Goal: Find specific page/section: Find specific page/section

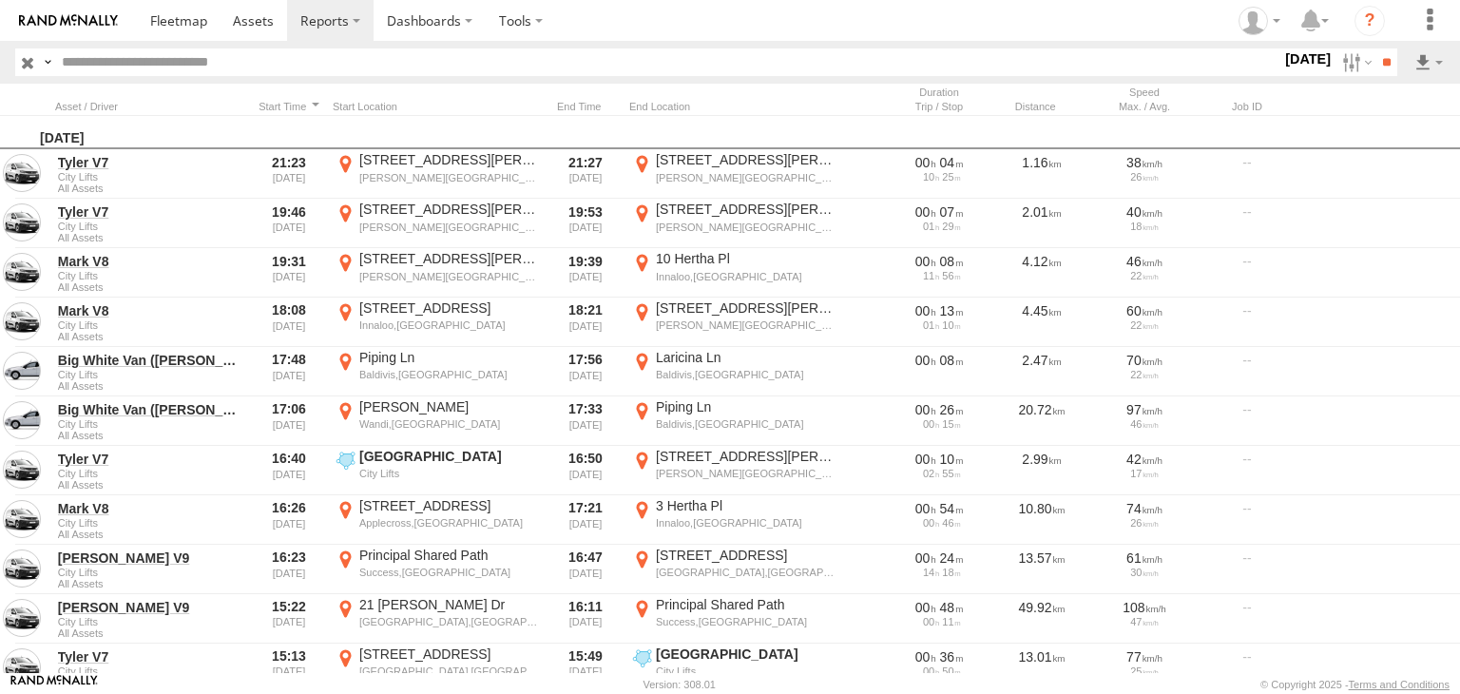
scroll to position [699, 0]
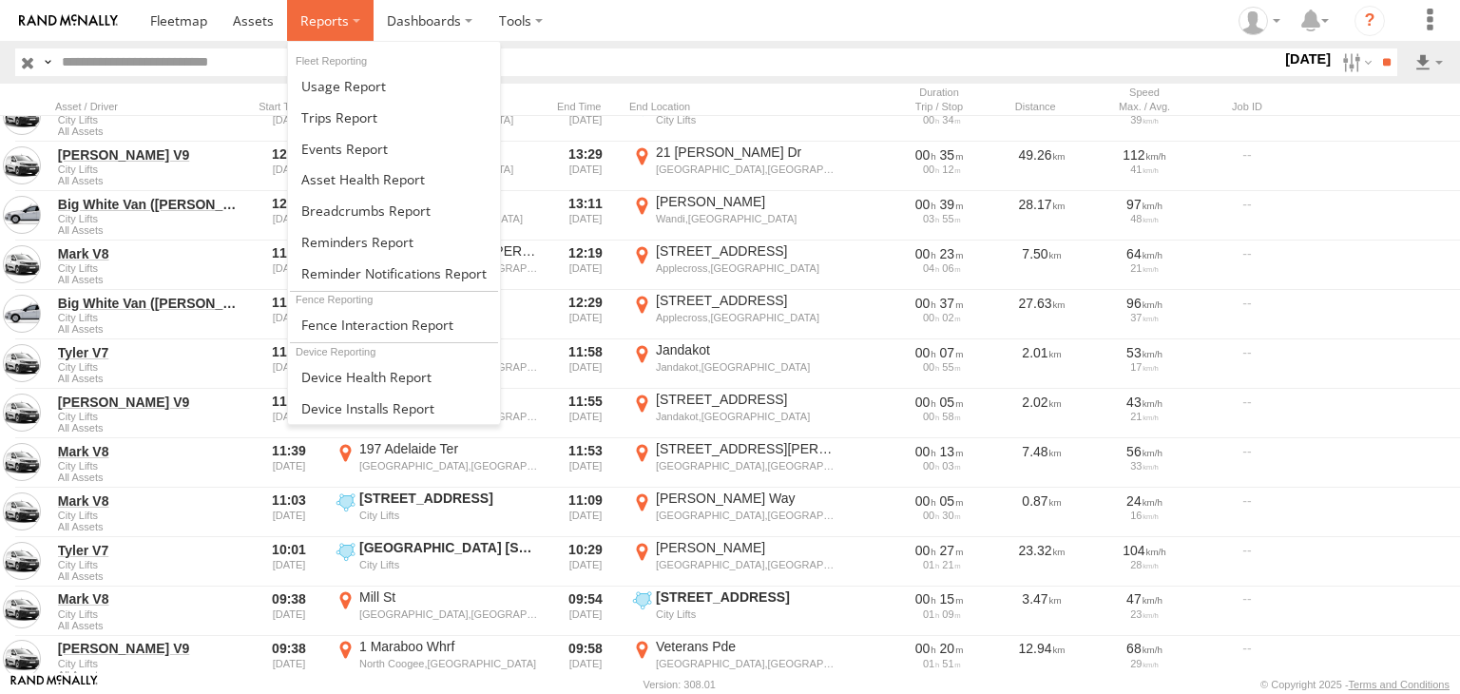
click at [339, 13] on span at bounding box center [324, 20] width 48 height 18
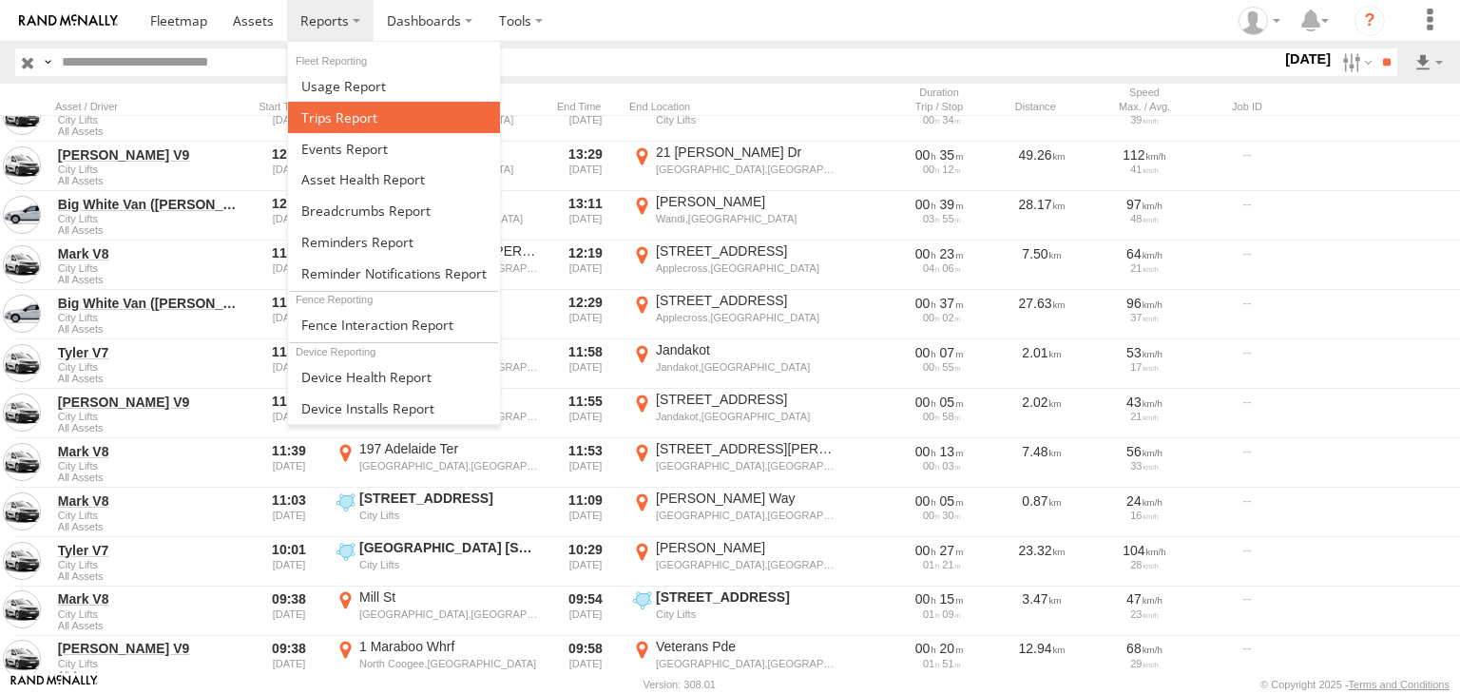
click at [365, 122] on span at bounding box center [339, 117] width 76 height 18
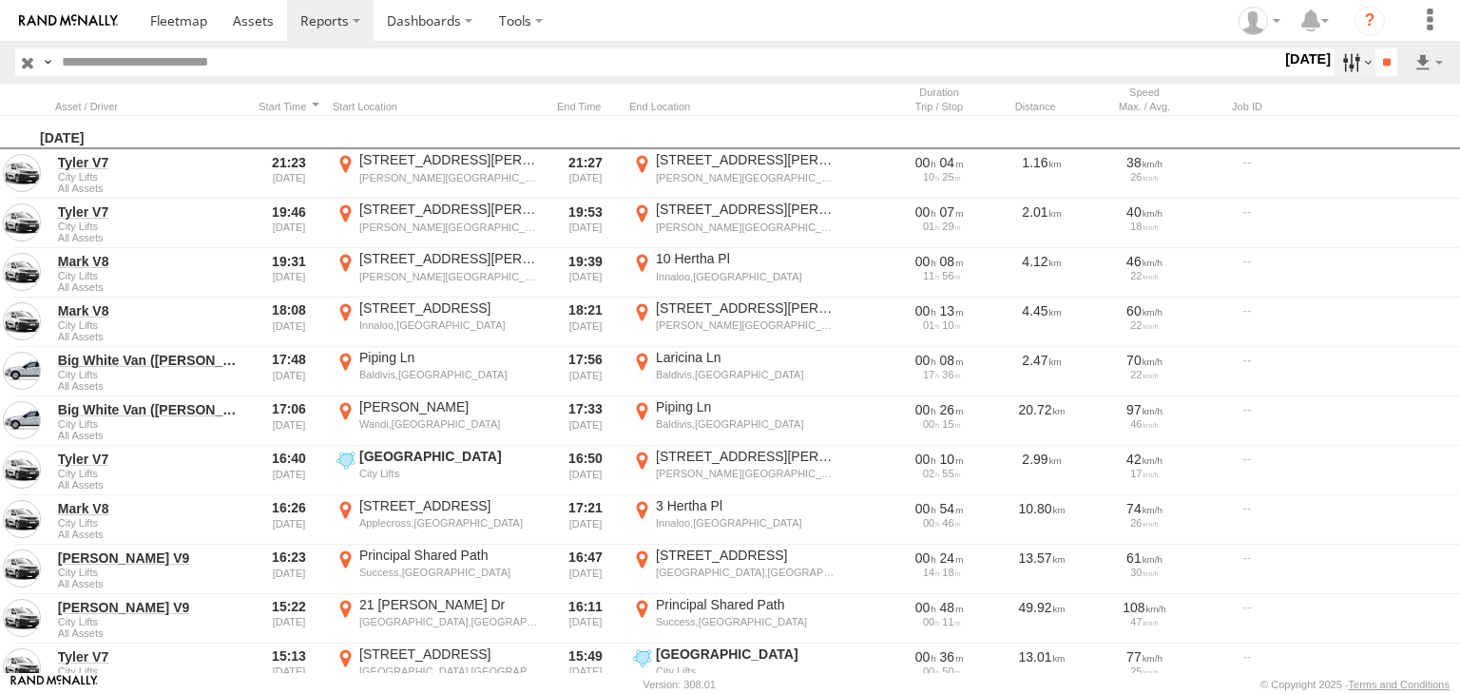
click at [1364, 58] on label at bounding box center [1354, 62] width 41 height 28
click at [0, 0] on label at bounding box center [0, 0] width 0 height 0
click at [1383, 56] on input "**" at bounding box center [1386, 62] width 22 height 28
click at [1357, 63] on label at bounding box center [1354, 62] width 41 height 28
click at [0, 0] on label at bounding box center [0, 0] width 0 height 0
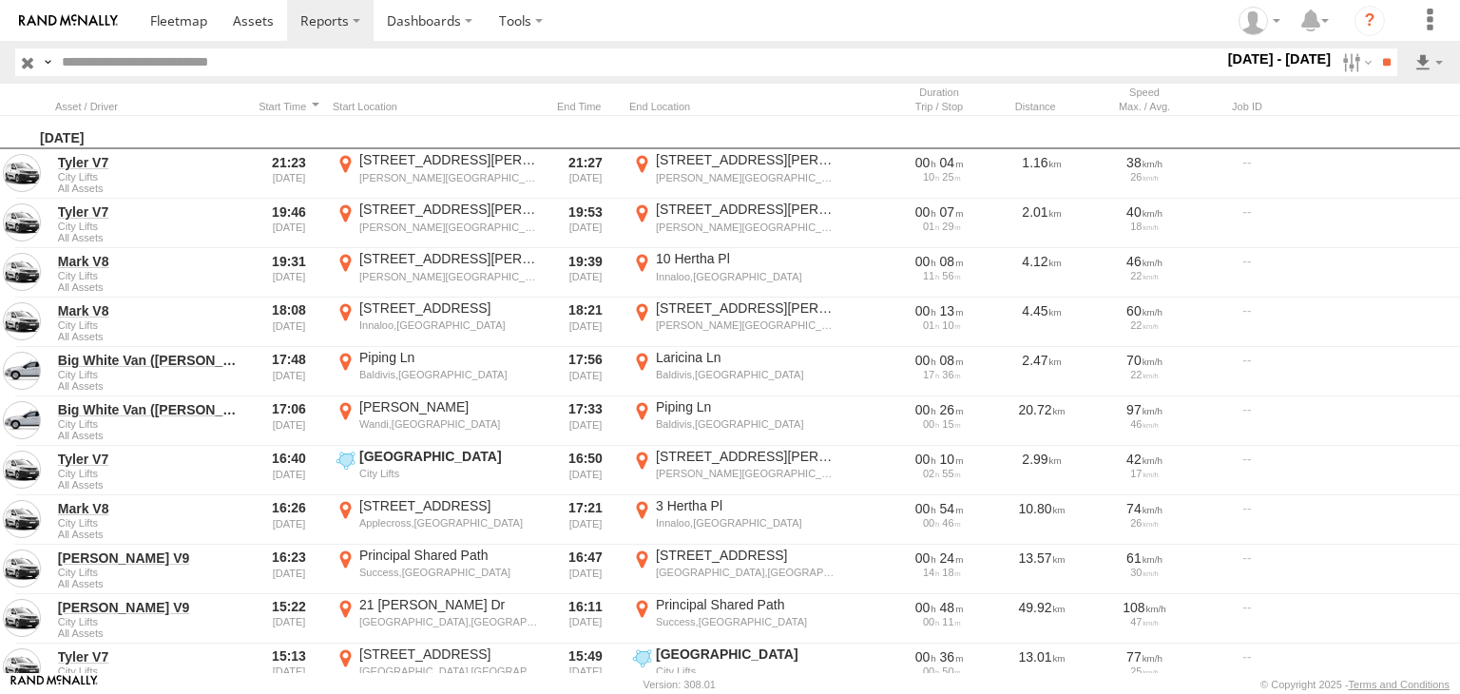
drag, startPoint x: 1313, startPoint y: 174, endPoint x: 1337, endPoint y: 153, distance: 31.6
click at [0, 0] on label at bounding box center [0, 0] width 0 height 0
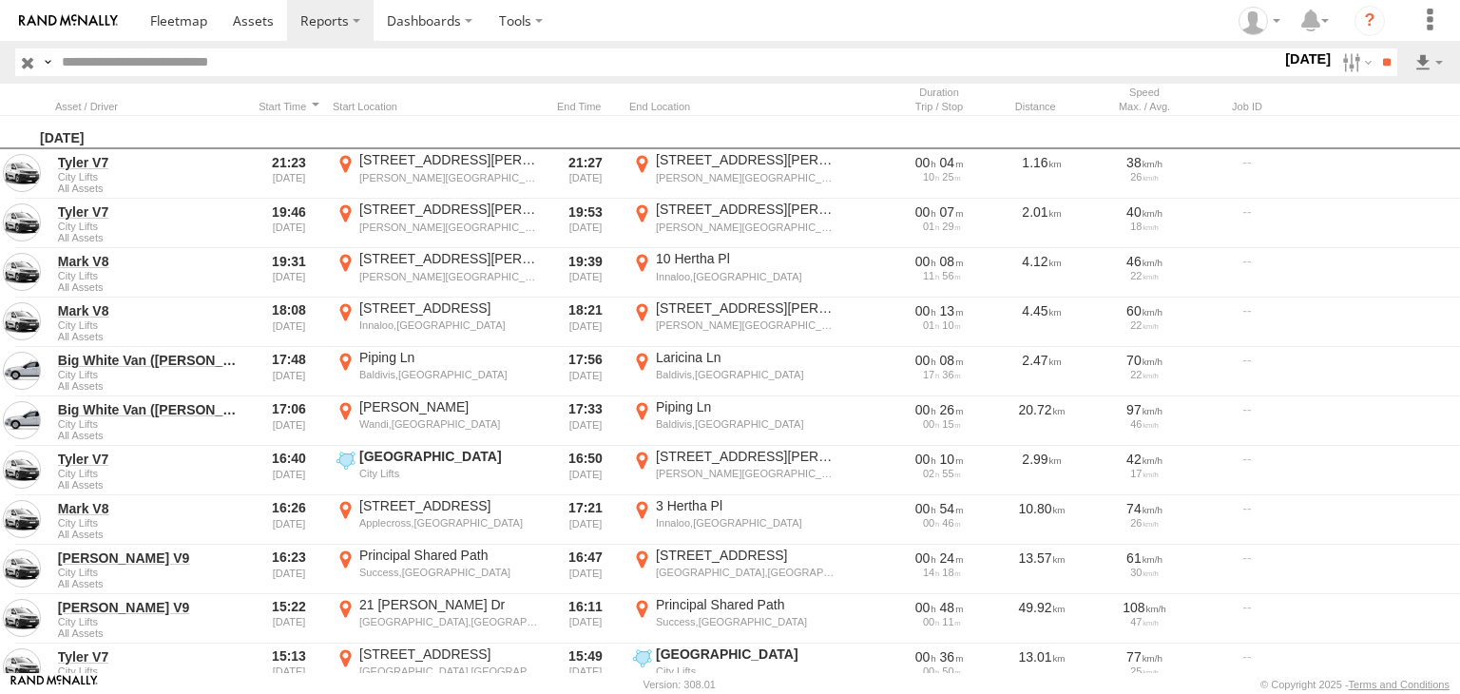
click at [0, 0] on label at bounding box center [0, 0] width 0 height 0
click at [1383, 48] on input "**" at bounding box center [1386, 62] width 22 height 28
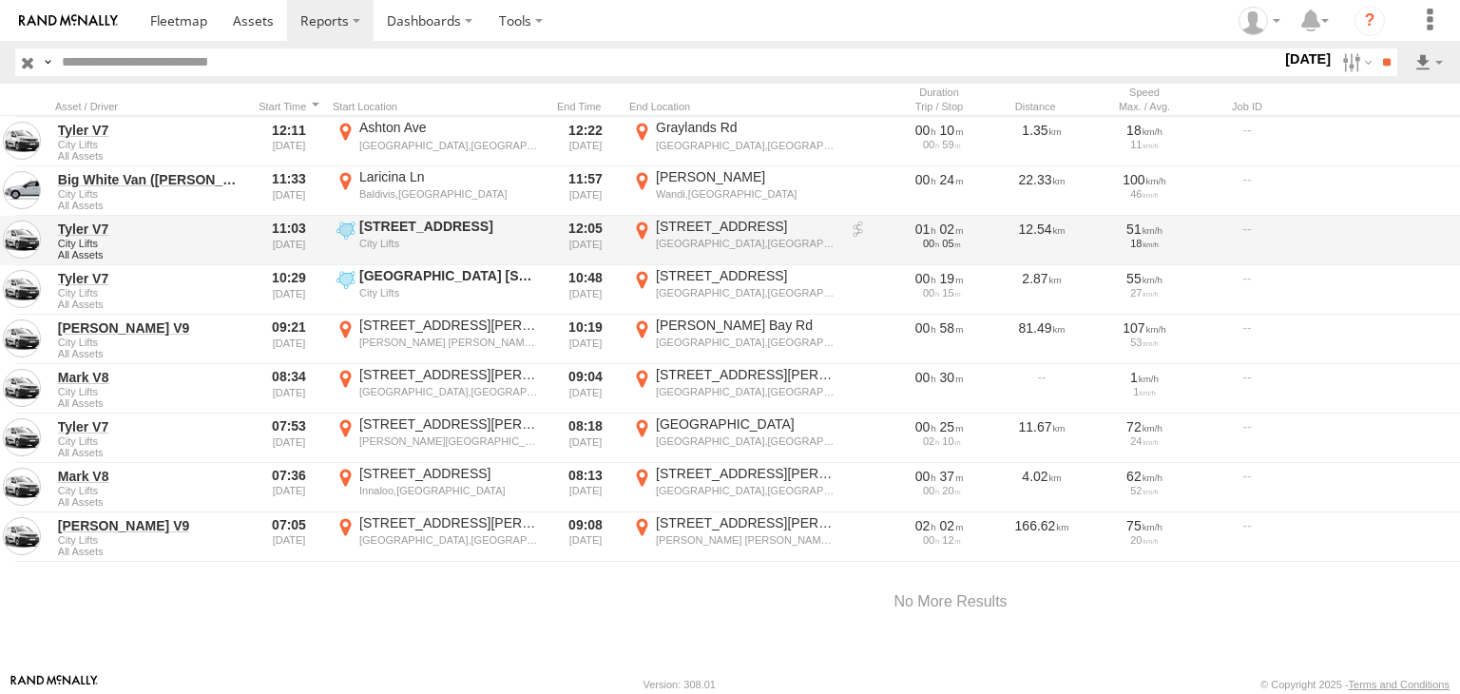
scroll to position [137, 0]
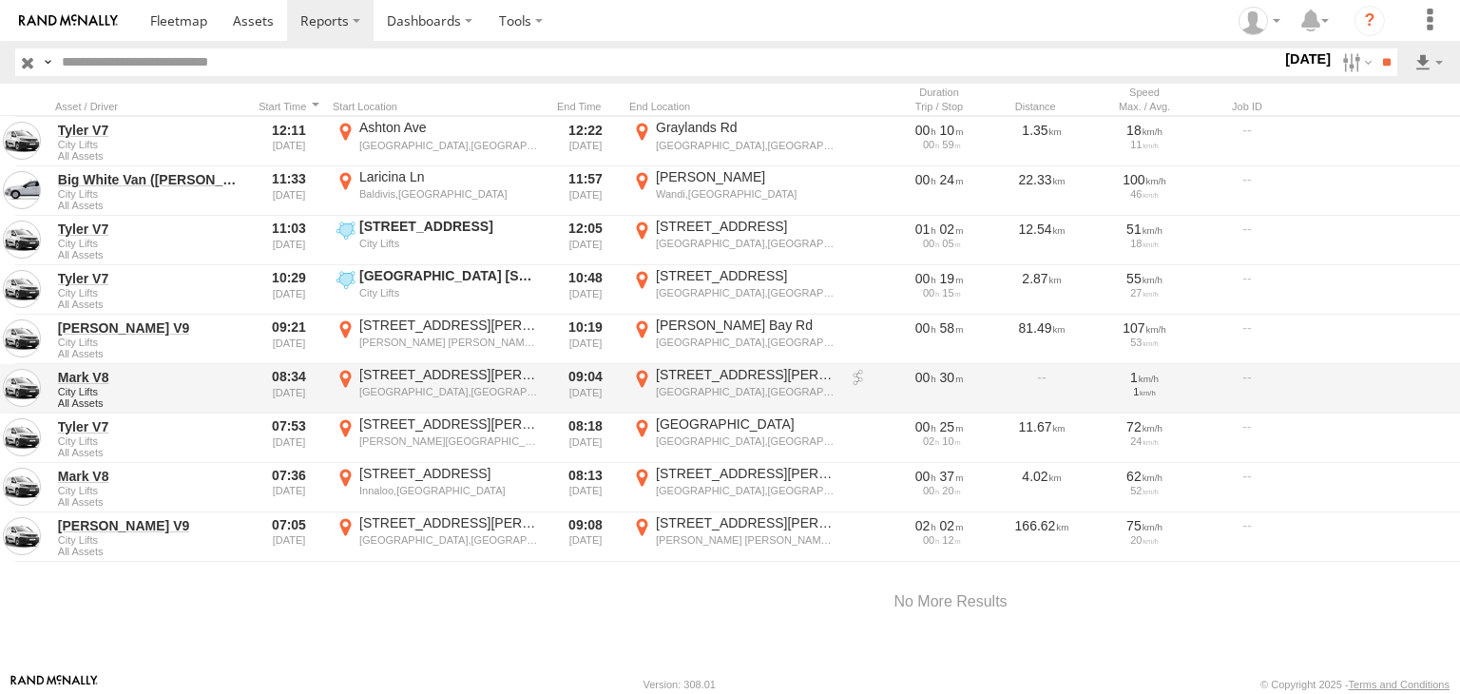
click at [144, 386] on span "City Lifts" at bounding box center [150, 391] width 184 height 11
click at [757, 376] on div "72 Burt St" at bounding box center [746, 374] width 180 height 17
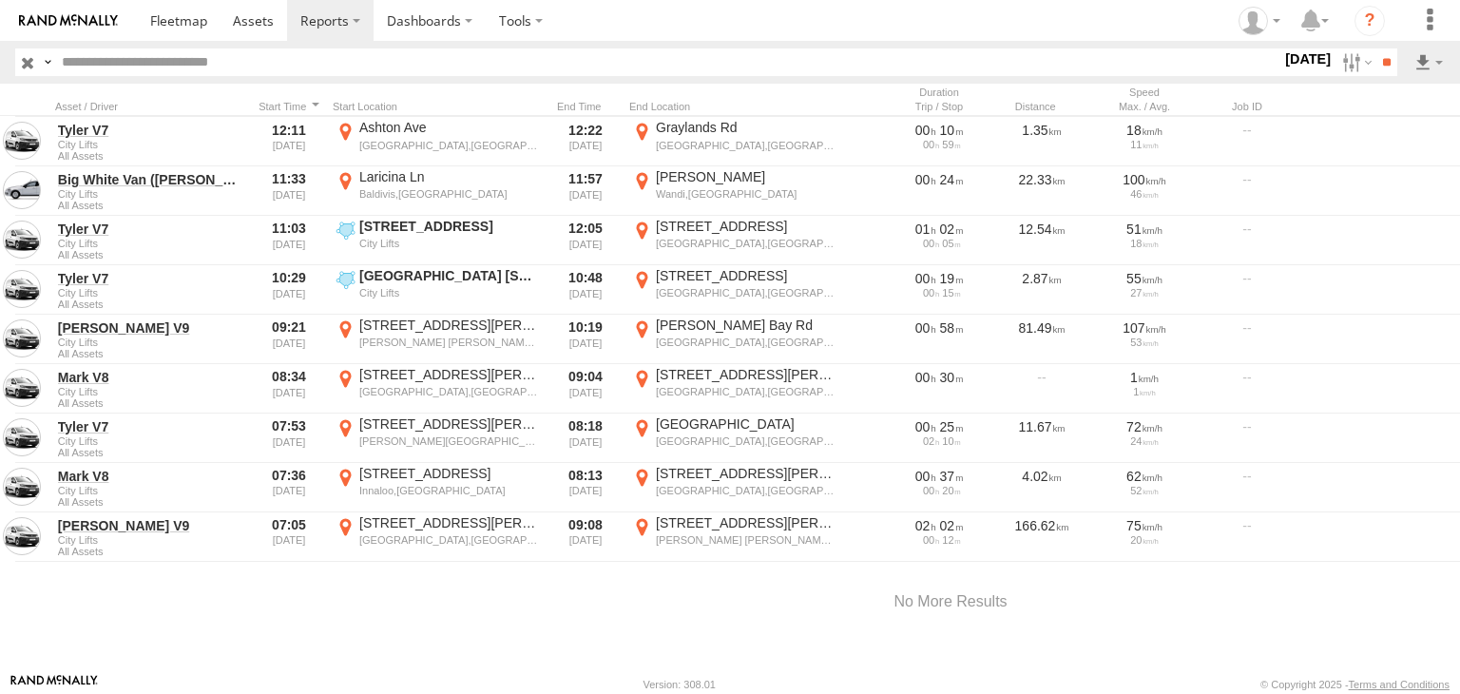
click at [0, 0] on button "Satellite" at bounding box center [0, 0] width 0 height 0
drag, startPoint x: 103, startPoint y: 342, endPoint x: 361, endPoint y: 350, distance: 258.6
click at [0, 0] on div "To activate drag with keyboard, press Alt + Enter. Once in keyboard drag state,…" at bounding box center [0, 0] width 0 height 0
click at [0, 0] on label "×" at bounding box center [0, 0] width 0 height 0
click at [457, 23] on label "Dashboards" at bounding box center [429, 20] width 112 height 41
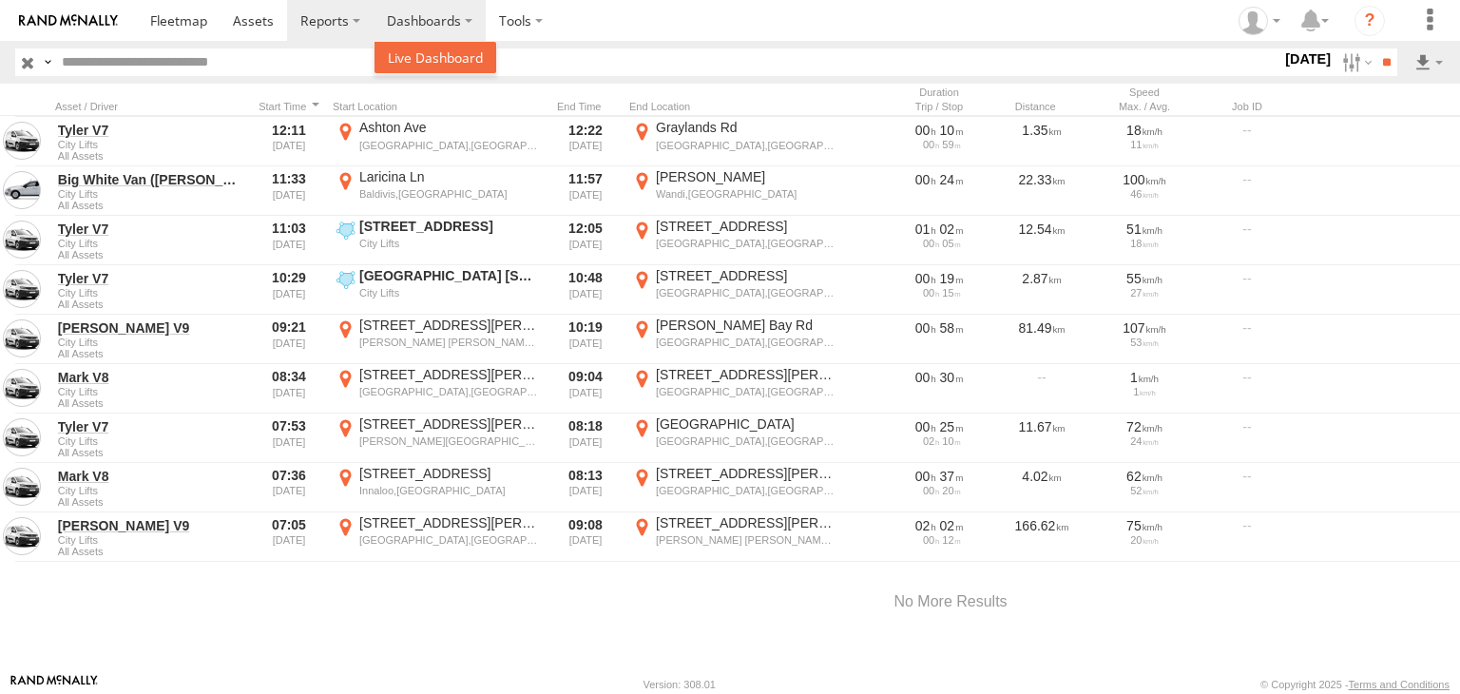
click at [446, 67] on link at bounding box center [435, 57] width 122 height 31
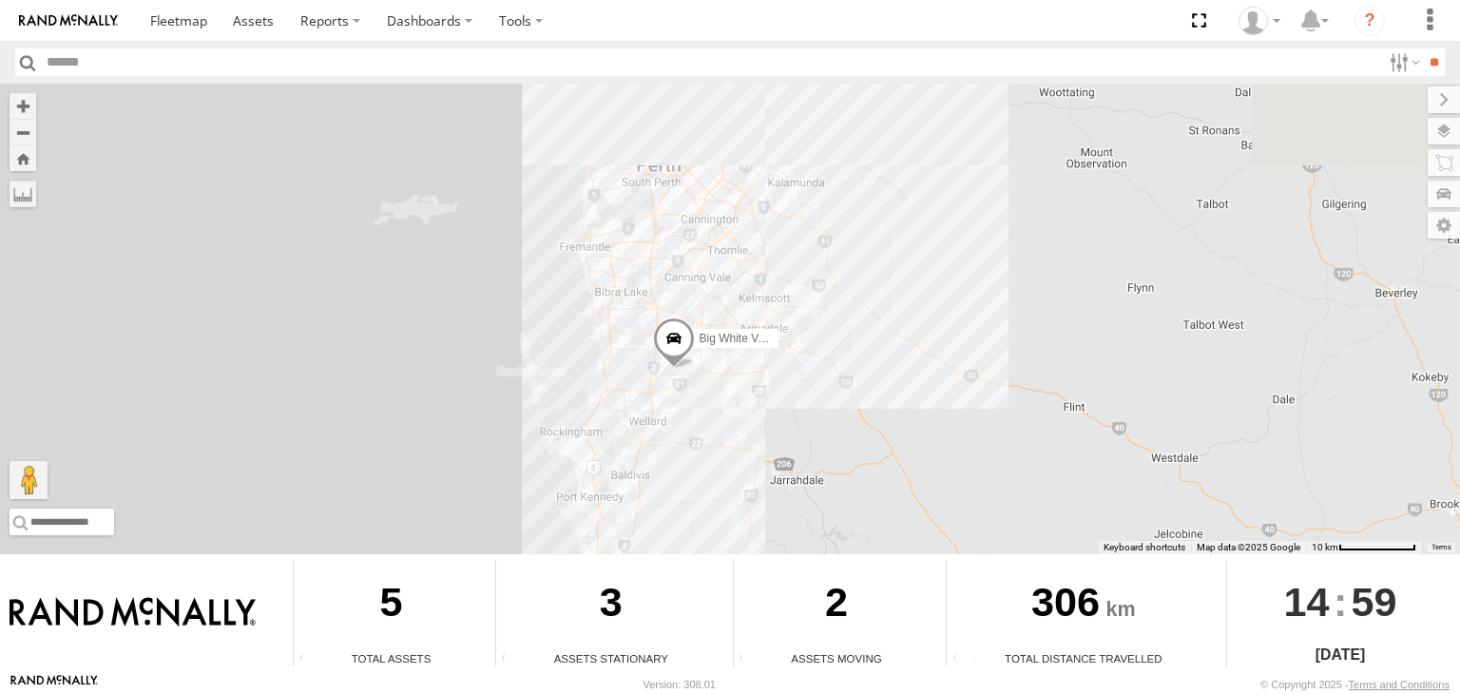
drag, startPoint x: 792, startPoint y: 286, endPoint x: 802, endPoint y: 721, distance: 435.4
click at [802, 693] on html at bounding box center [730, 347] width 1460 height 694
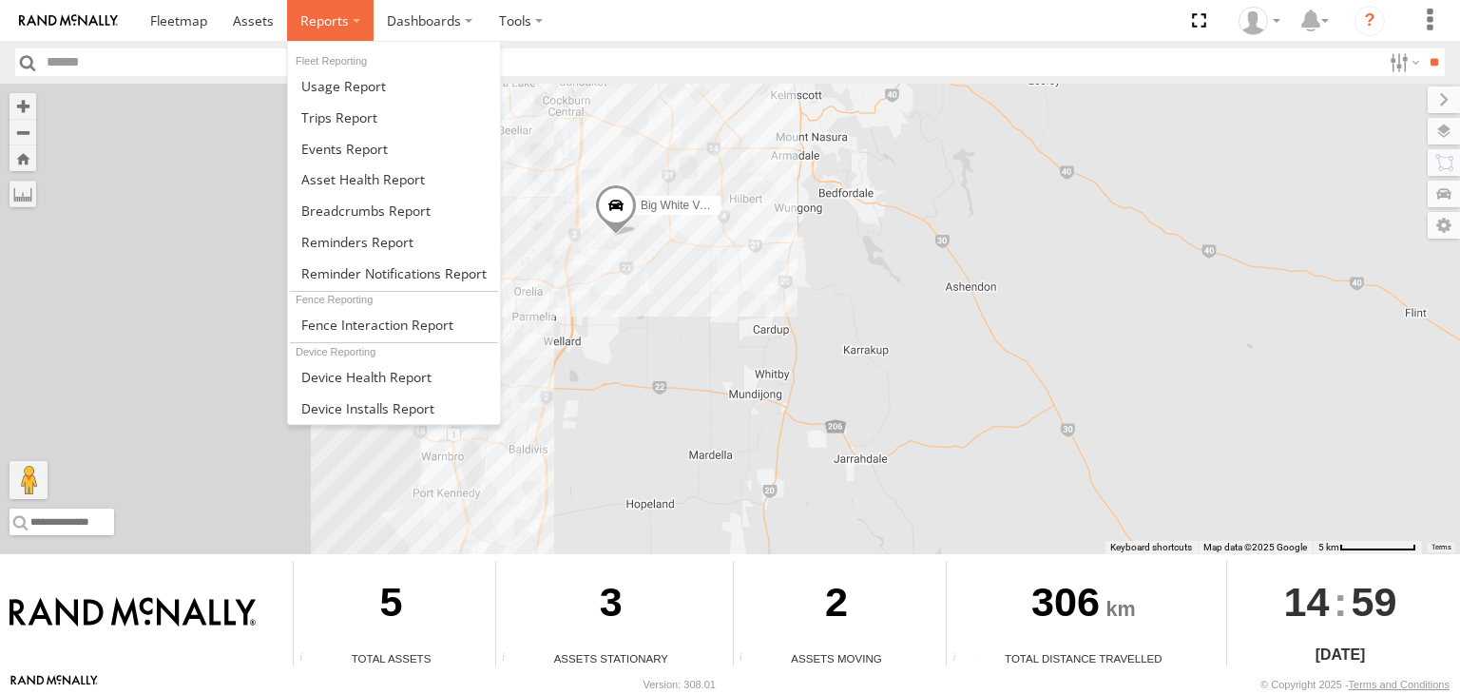
click at [348, 20] on label at bounding box center [330, 20] width 86 height 41
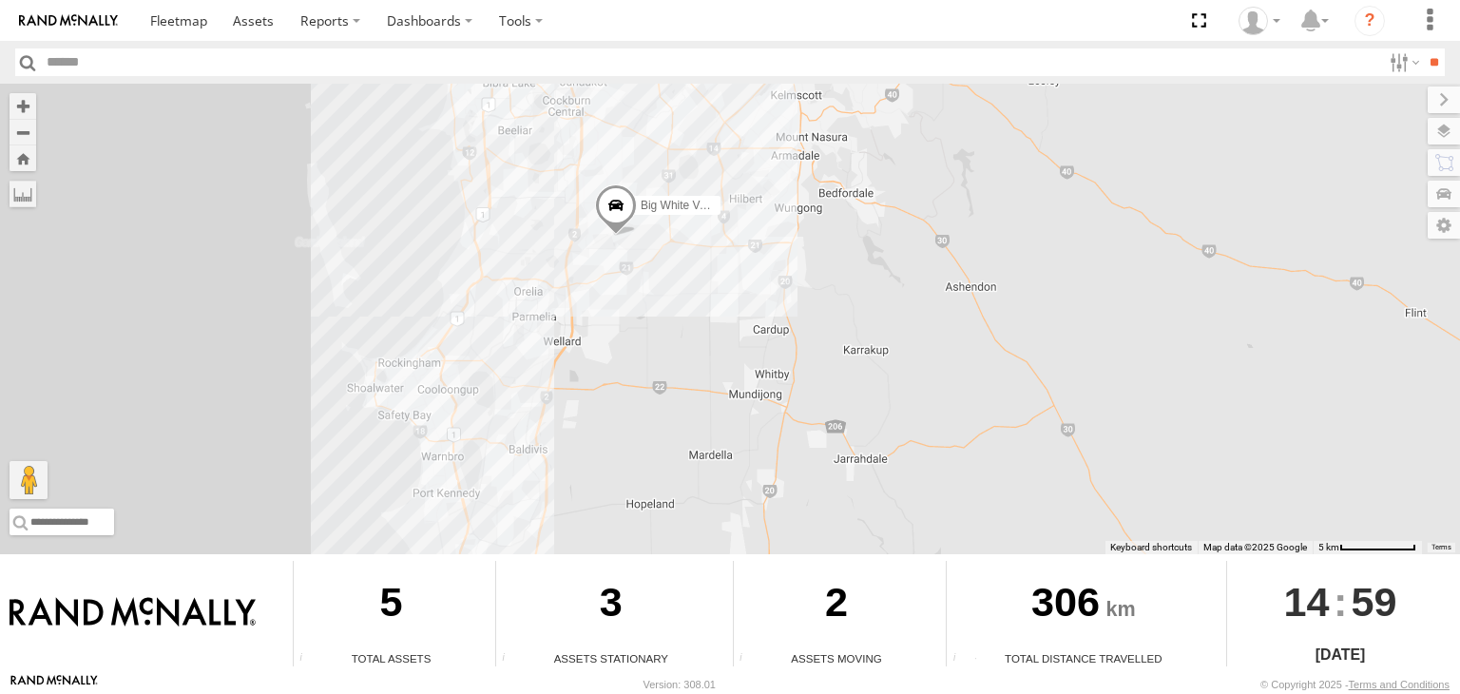
drag, startPoint x: 383, startPoint y: 109, endPoint x: 508, endPoint y: 178, distance: 142.9
click at [0, 0] on link at bounding box center [0, 0] width 0 height 0
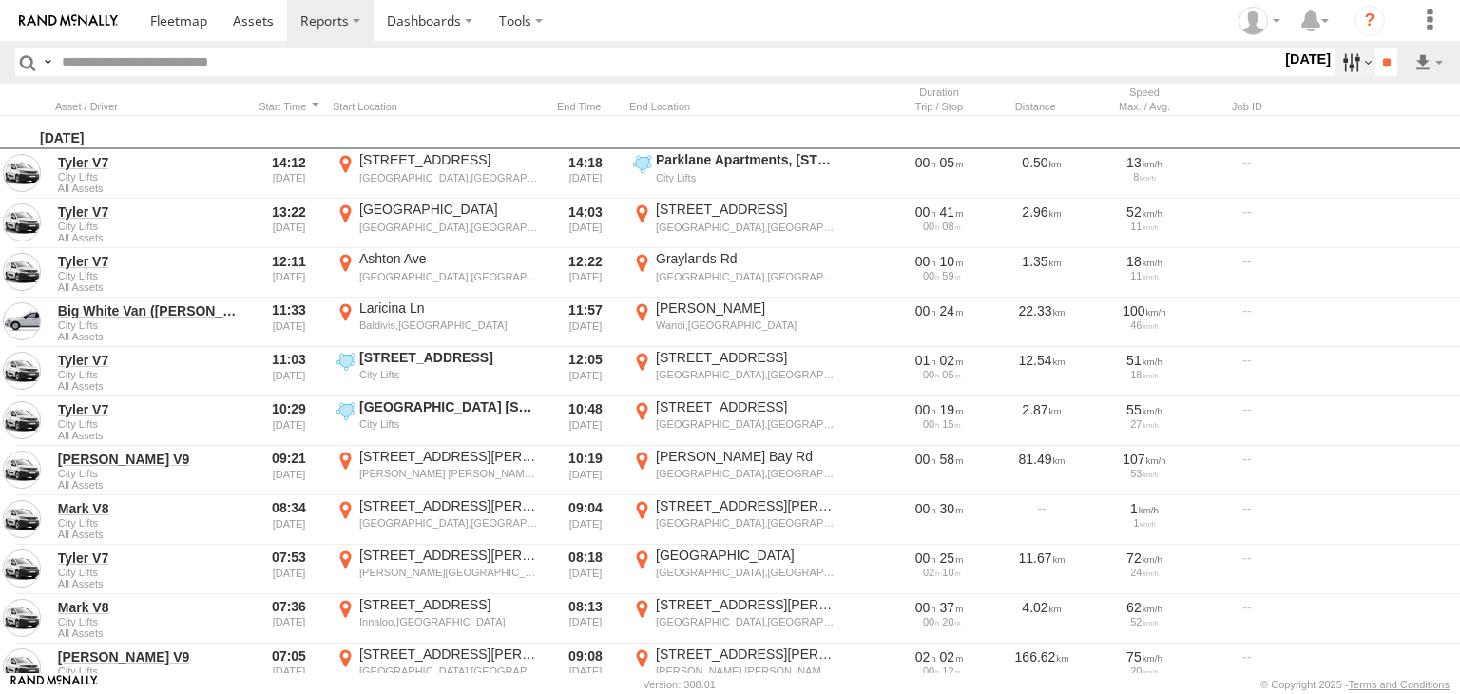
click at [1353, 60] on label at bounding box center [1354, 62] width 41 height 28
click at [1281, 76] on div at bounding box center [1281, 62] width 0 height 28
click at [1385, 64] on input "**" at bounding box center [1386, 62] width 22 height 28
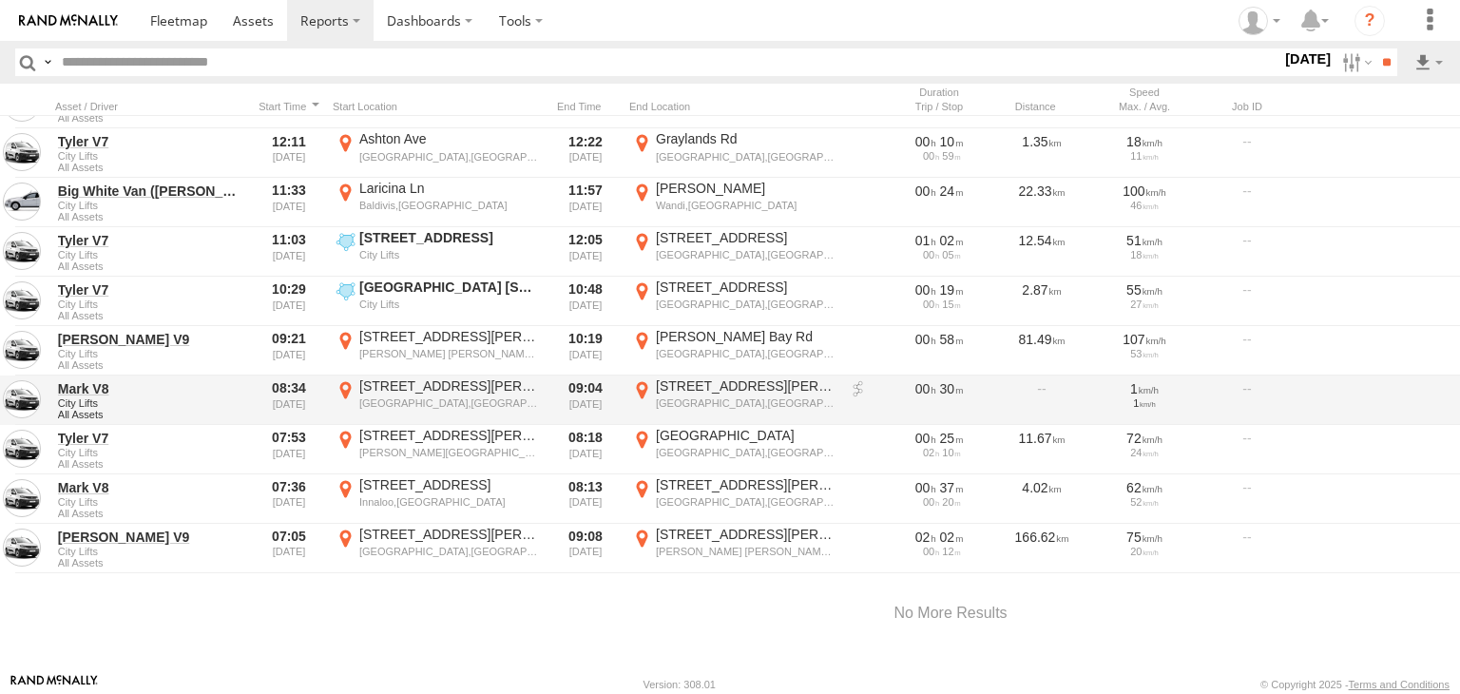
scroll to position [137, 0]
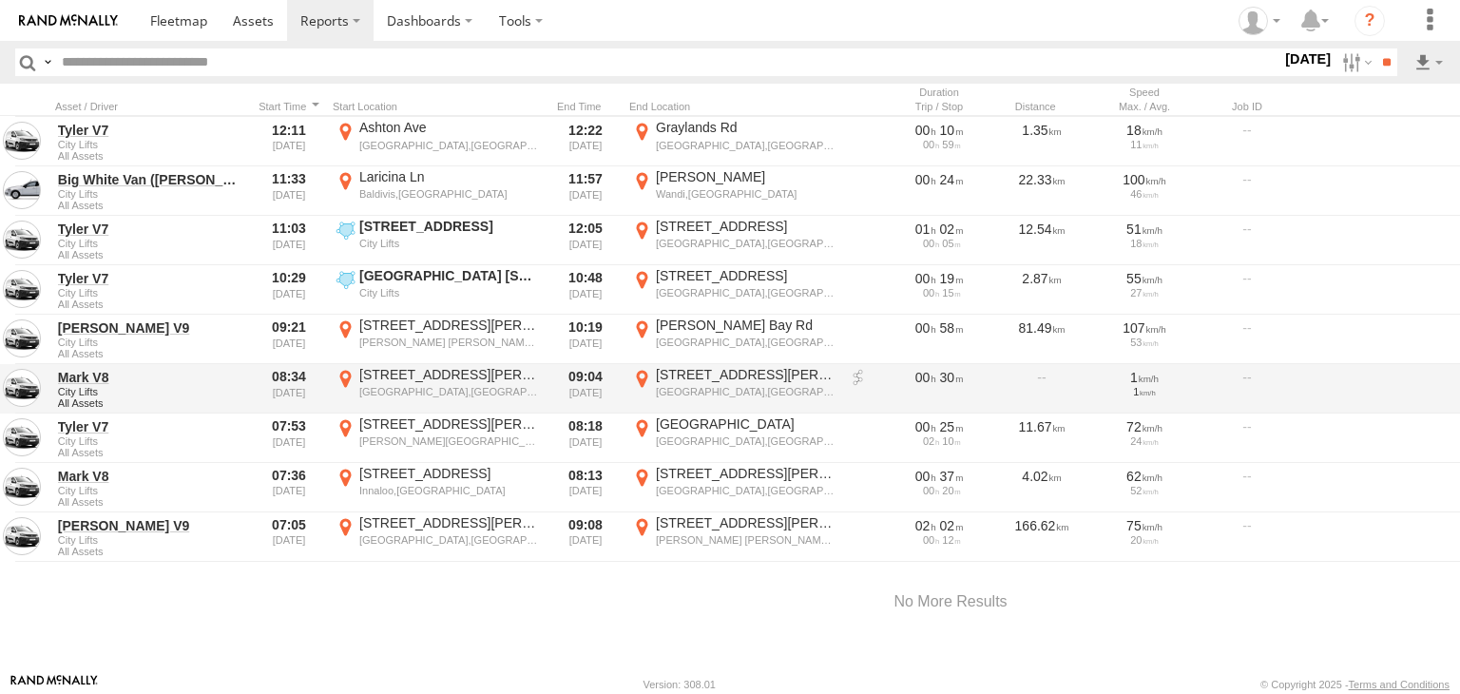
click at [211, 388] on span "City Lifts" at bounding box center [150, 391] width 184 height 11
click at [754, 385] on div "North Perth,WA" at bounding box center [746, 391] width 180 height 13
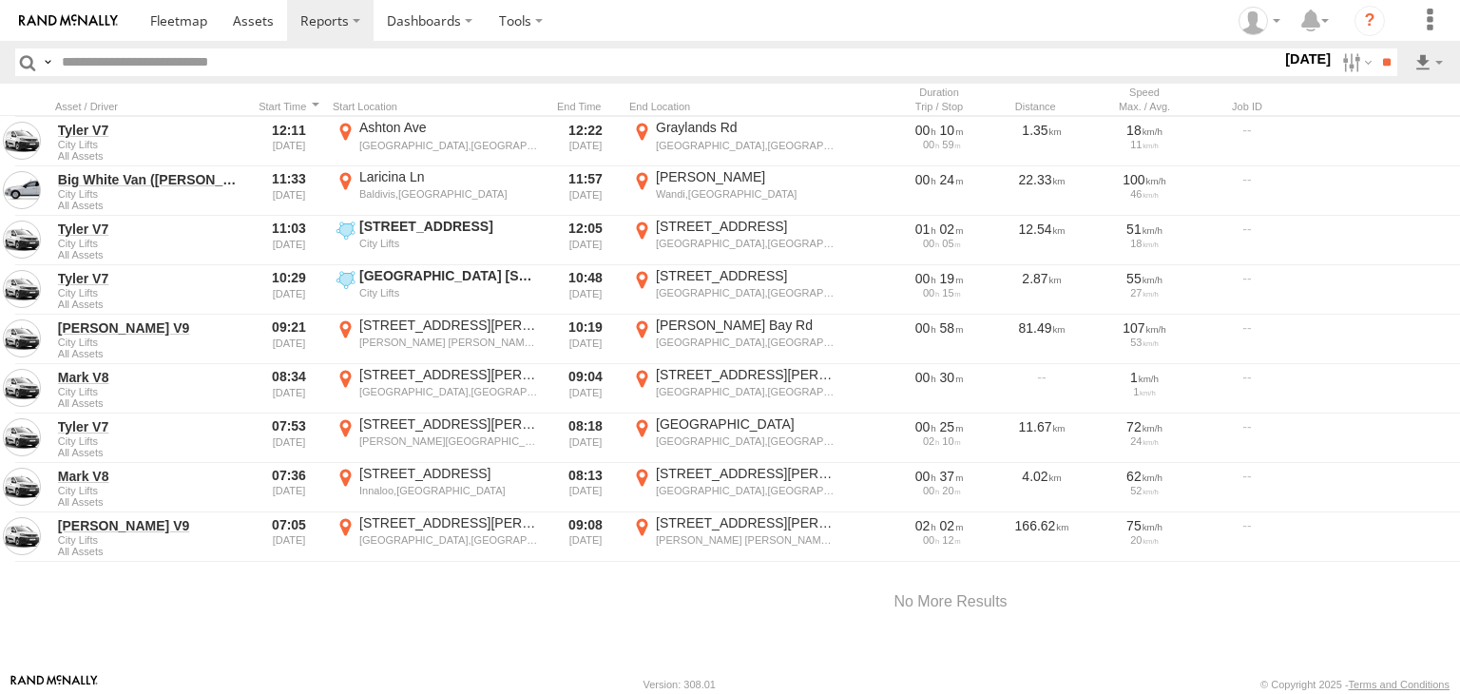
drag, startPoint x: 583, startPoint y: 402, endPoint x: 685, endPoint y: 425, distance: 105.1
click at [0, 0] on div at bounding box center [0, 0] width 0 height 0
click at [0, 0] on button "Satellite" at bounding box center [0, 0] width 0 height 0
drag, startPoint x: 662, startPoint y: 429, endPoint x: 751, endPoint y: 315, distance: 144.3
click at [0, 0] on div at bounding box center [0, 0] width 0 height 0
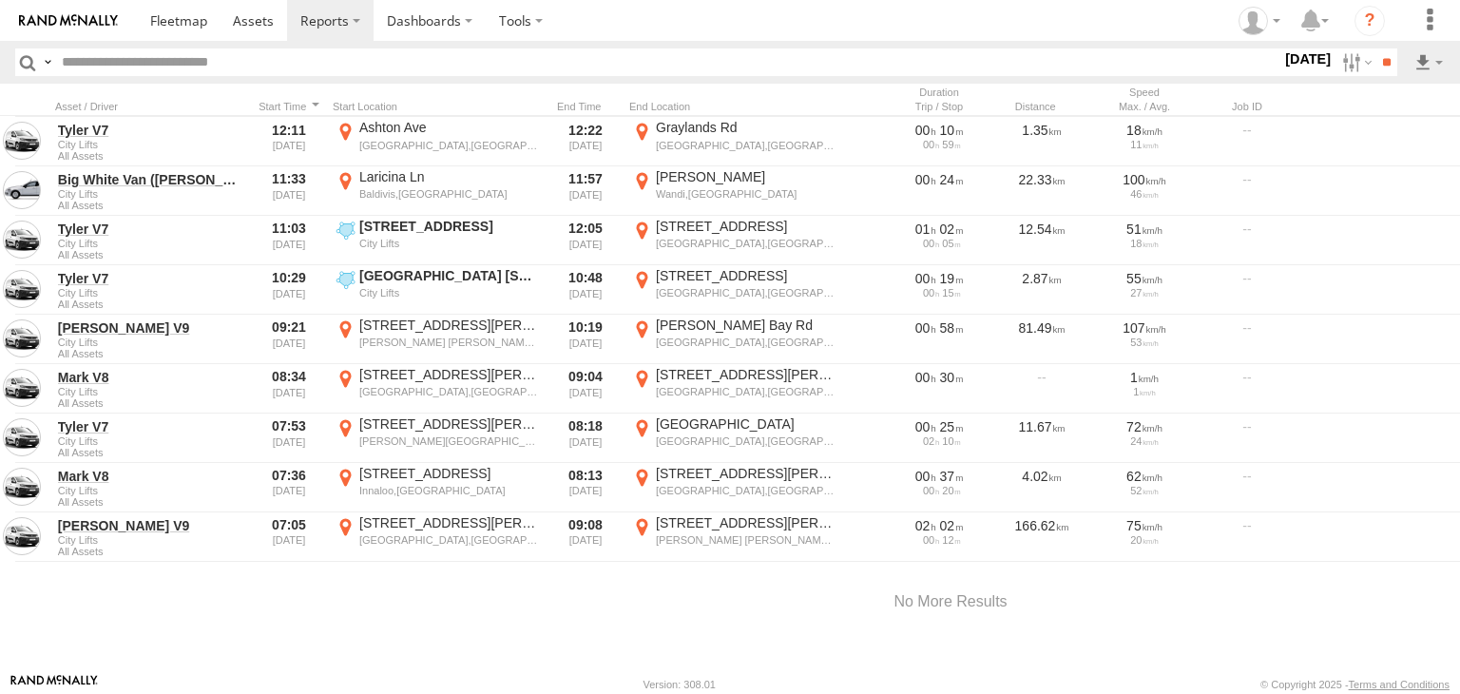
drag, startPoint x: 806, startPoint y: 358, endPoint x: 760, endPoint y: 481, distance: 130.8
click at [0, 0] on div at bounding box center [0, 0] width 0 height 0
drag, startPoint x: 106, startPoint y: 324, endPoint x: 426, endPoint y: 448, distance: 342.4
click at [0, 0] on div "To activate drag with keyboard, press Alt + Enter. Once in keyboard drag state,…" at bounding box center [0, 0] width 0 height 0
click at [668, 693] on html at bounding box center [730, 347] width 1460 height 694
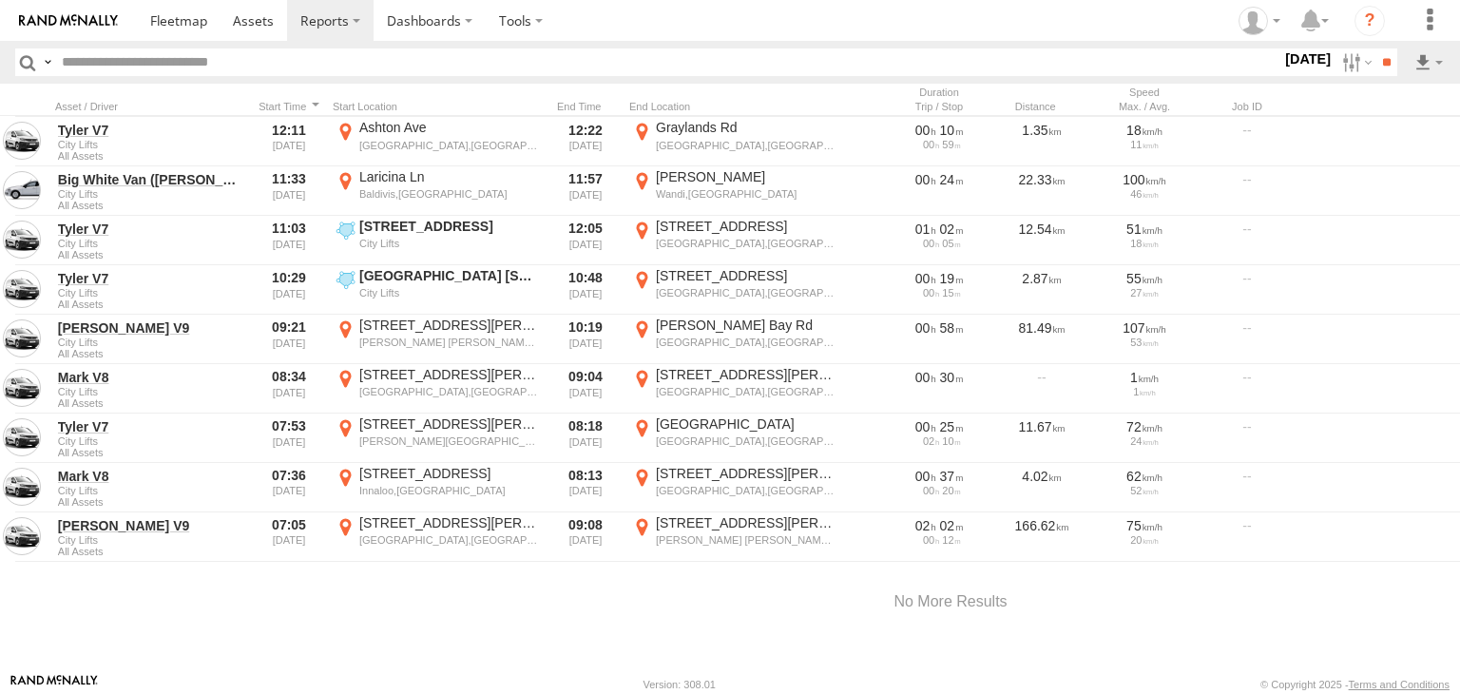
click at [0, 0] on label "×" at bounding box center [0, 0] width 0 height 0
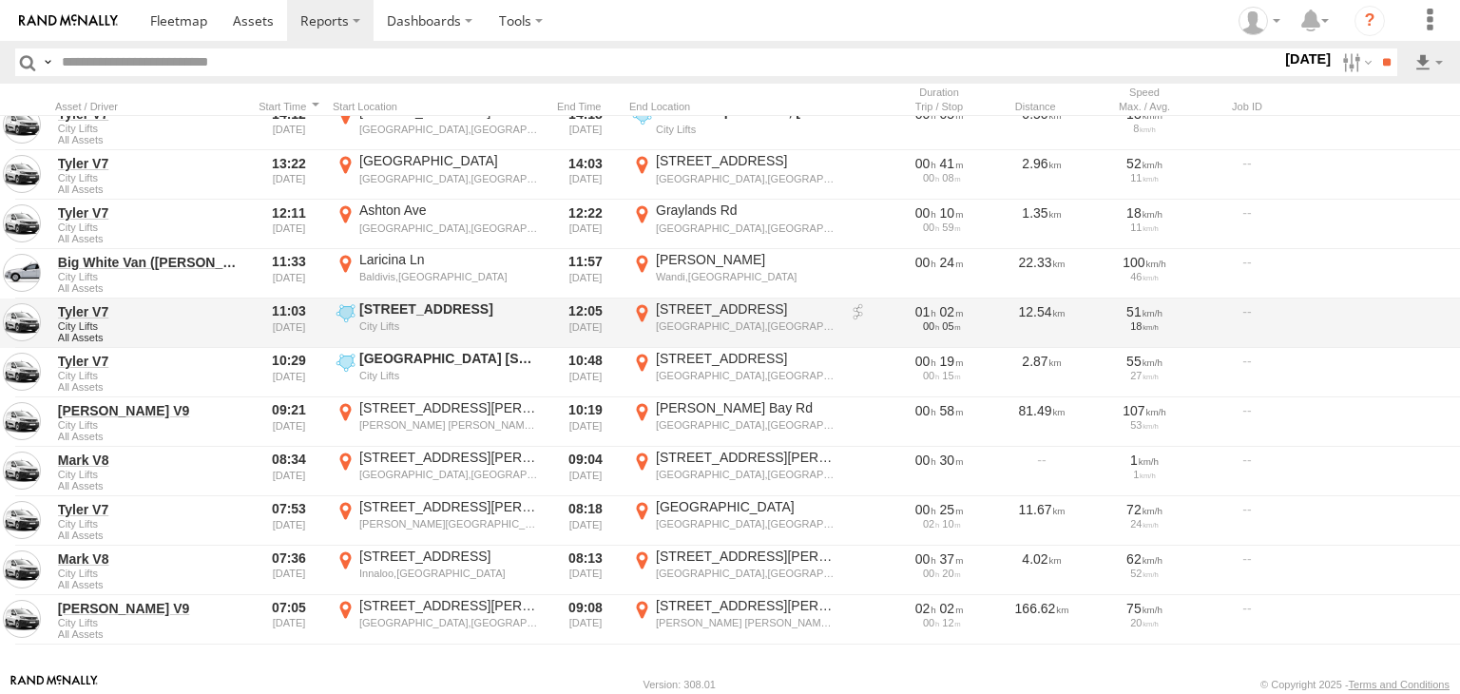
scroll to position [0, 0]
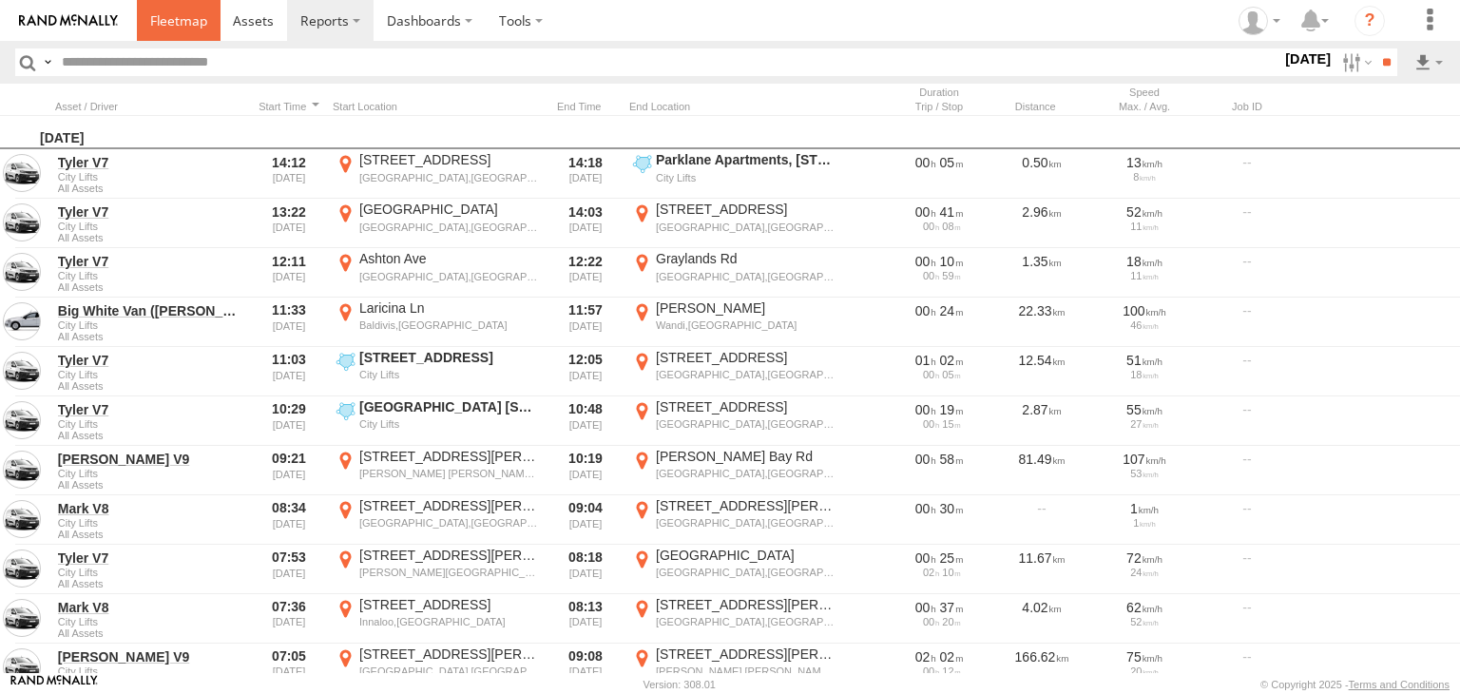
click at [166, 19] on span at bounding box center [178, 20] width 57 height 18
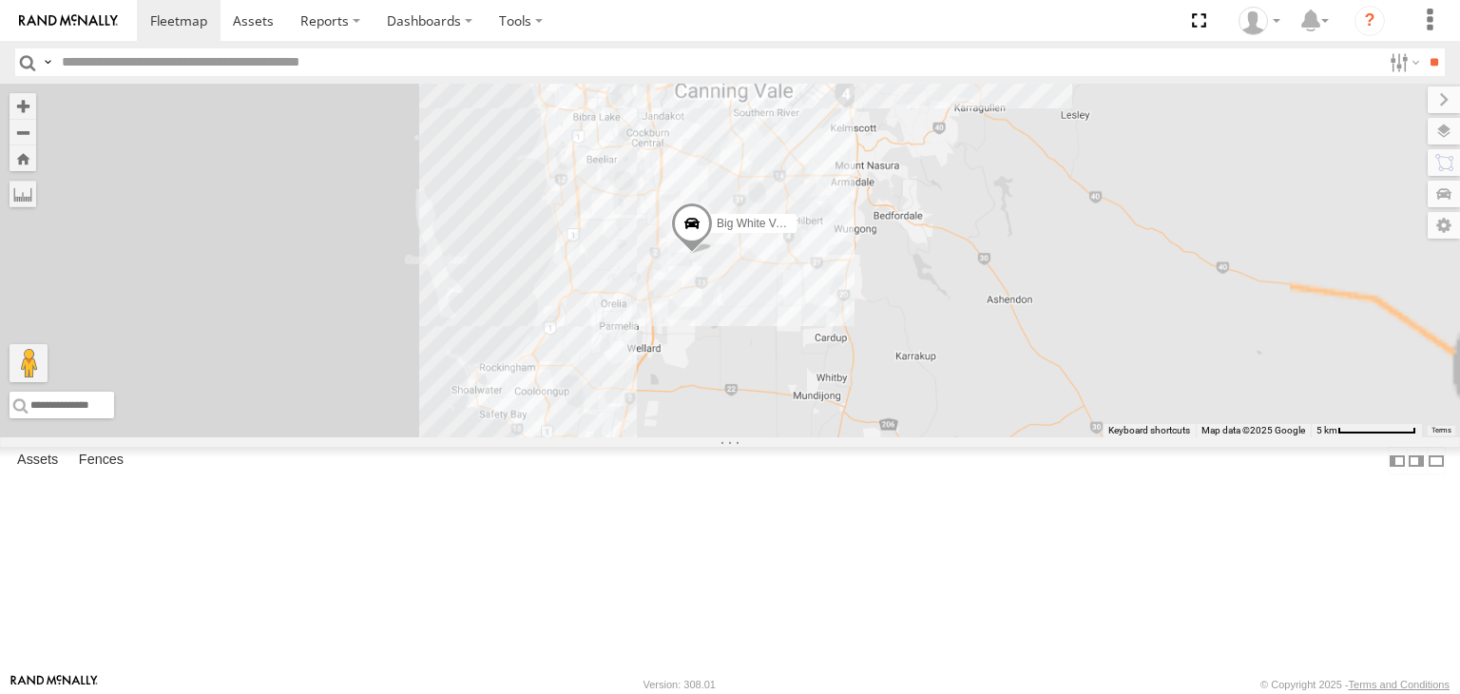
drag, startPoint x: 1008, startPoint y: 279, endPoint x: 994, endPoint y: 499, distance: 220.0
click at [994, 437] on div "Big White Van ([PERSON_NAME]) [PERSON_NAME] V9" at bounding box center [730, 261] width 1460 height 354
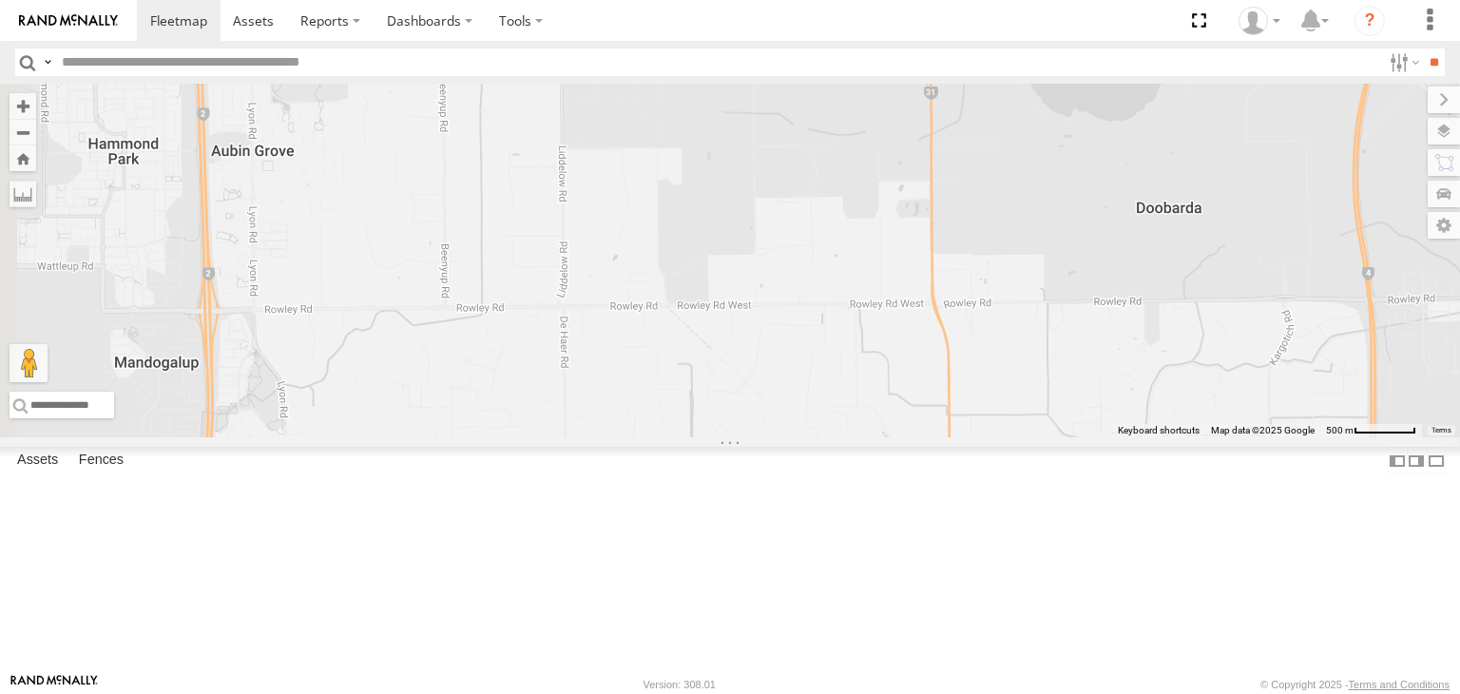
drag, startPoint x: 964, startPoint y: 336, endPoint x: 1043, endPoint y: 612, distance: 286.7
click at [1043, 437] on div "Big White Van ([PERSON_NAME]) [PERSON_NAME] V9" at bounding box center [730, 261] width 1460 height 354
click at [0, 0] on div "Mark V8 All Assets" at bounding box center [0, 0] width 0 height 0
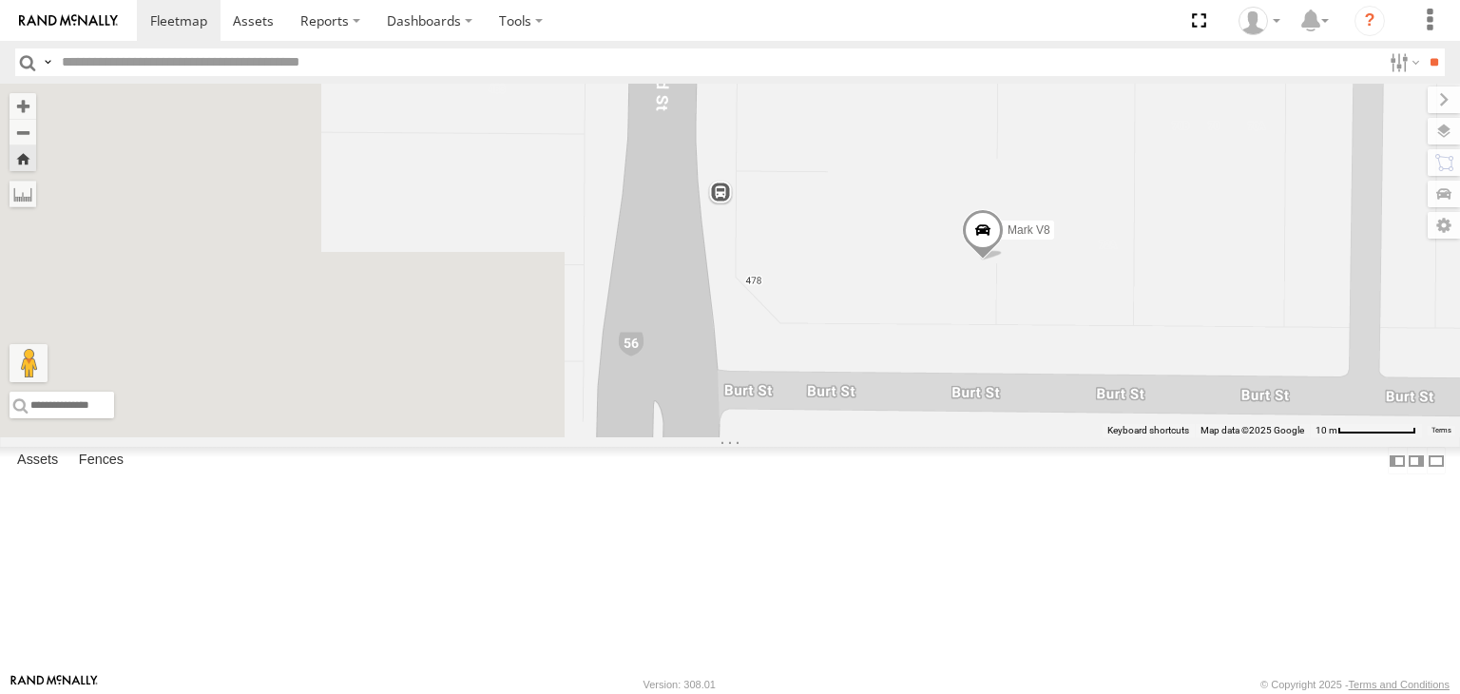
drag, startPoint x: 1089, startPoint y: 413, endPoint x: 1063, endPoint y: 483, distance: 74.0
click at [1232, 437] on div "Mark V8" at bounding box center [730, 261] width 1460 height 354
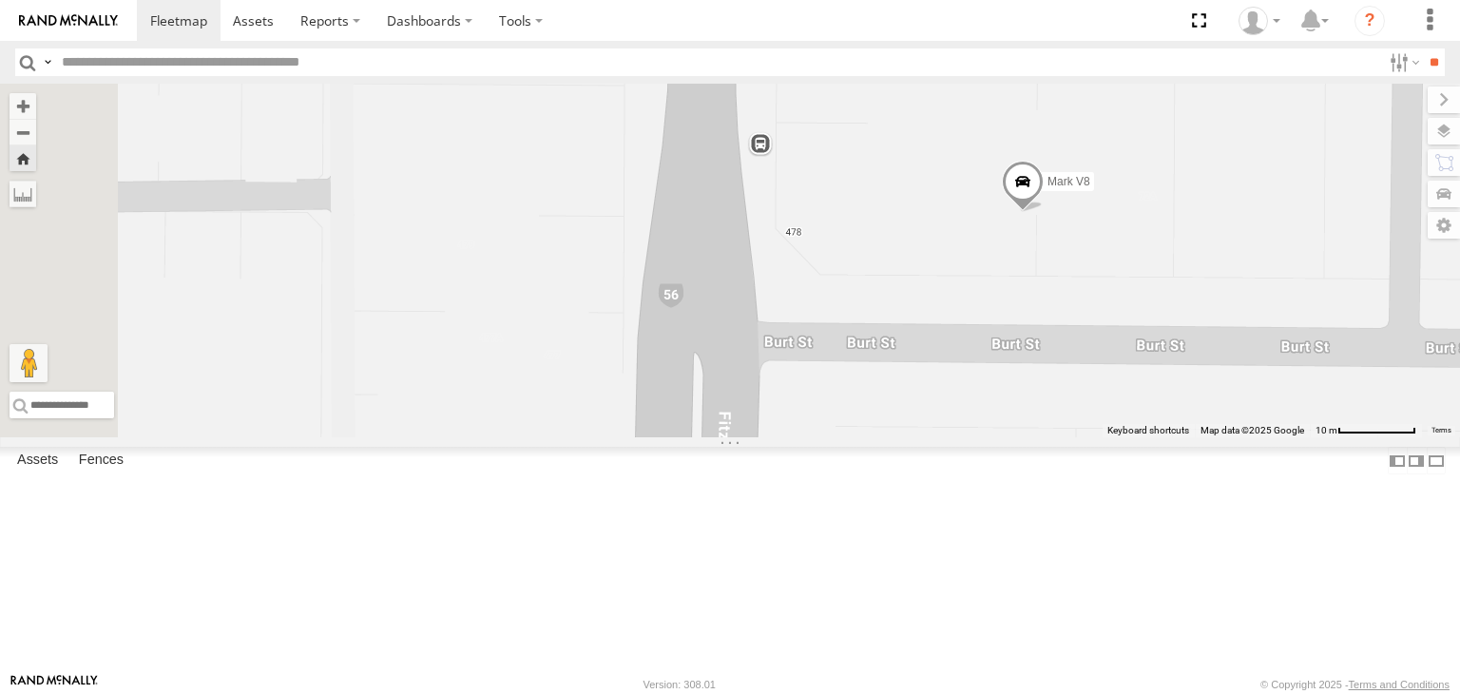
drag, startPoint x: 1005, startPoint y: 495, endPoint x: 1232, endPoint y: 341, distance: 273.6
click at [1235, 336] on div "Mark V8" at bounding box center [730, 261] width 1460 height 354
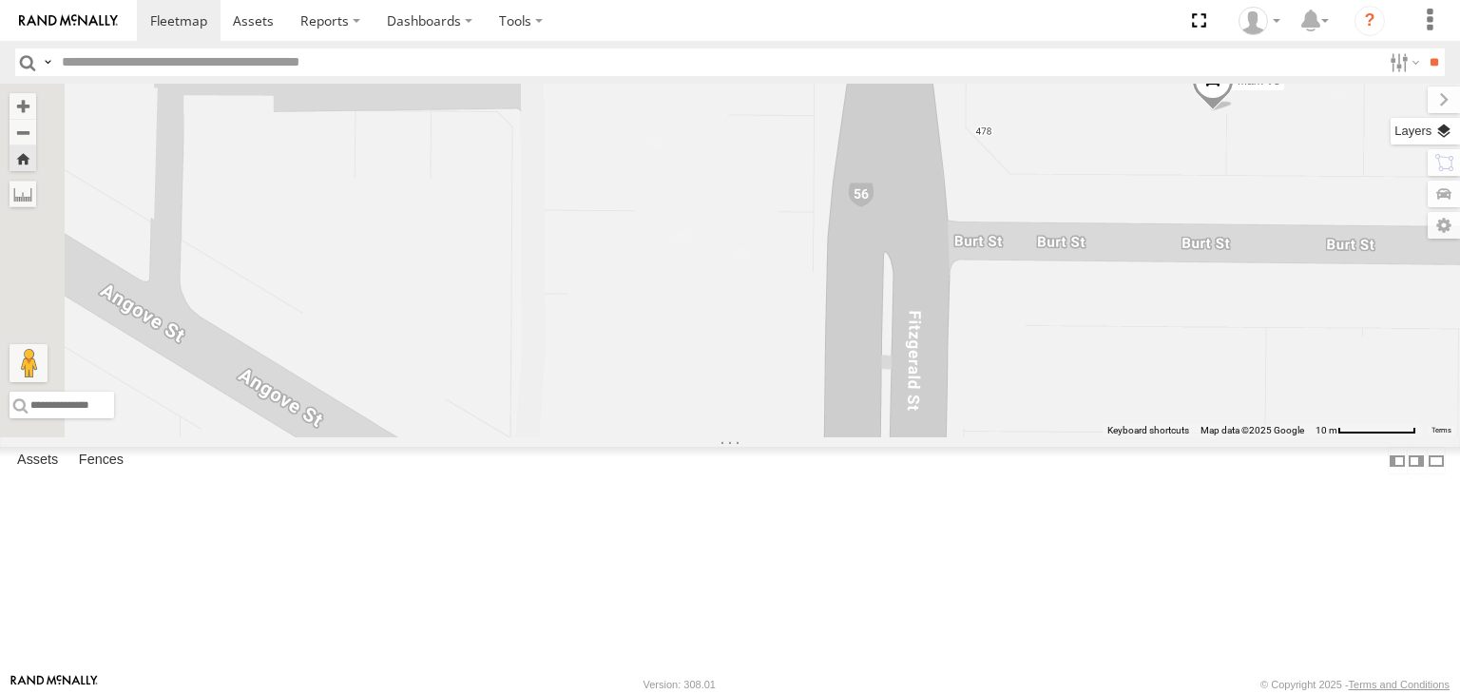
click at [1450, 144] on label at bounding box center [1424, 131] width 69 height 27
click at [0, 0] on span "Basemaps" at bounding box center [0, 0] width 0 height 0
click at [0, 0] on span "Satellite + Roadmap" at bounding box center [0, 0] width 0 height 0
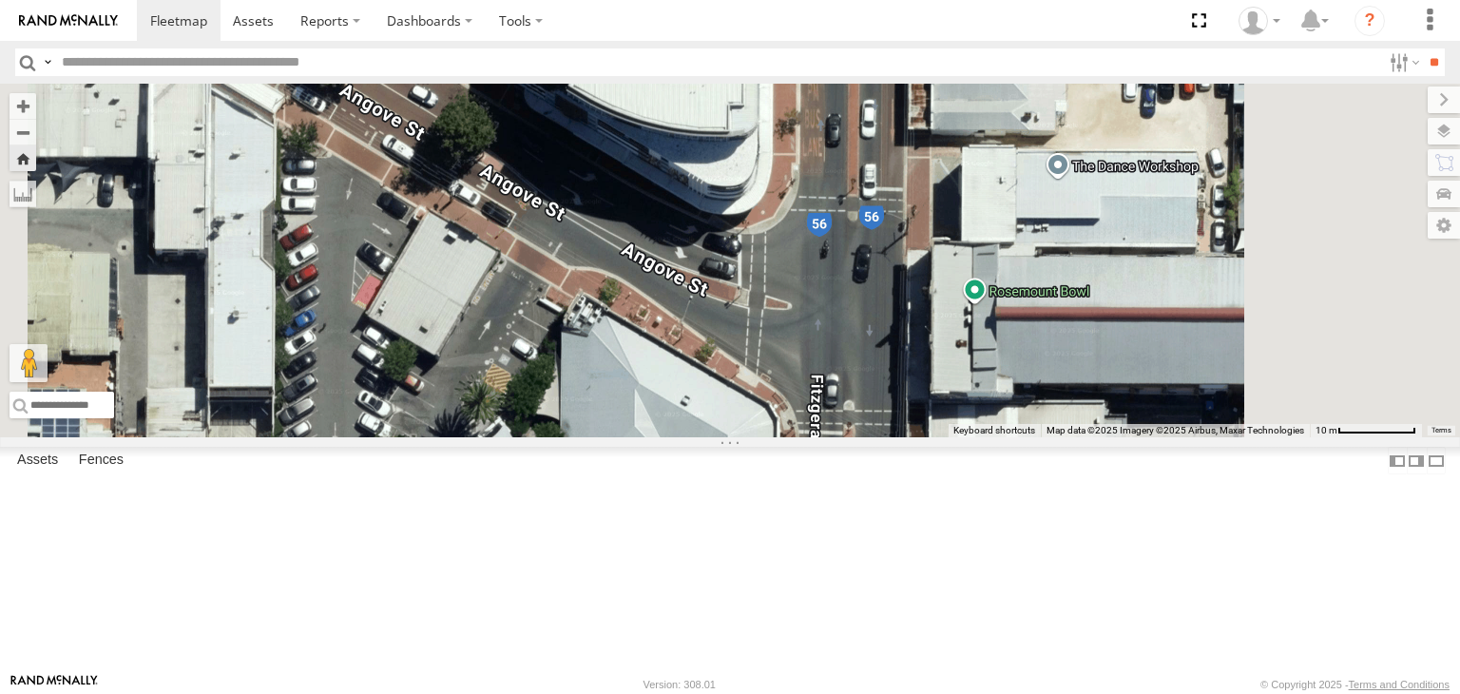
drag, startPoint x: 1086, startPoint y: 413, endPoint x: 1073, endPoint y: 202, distance: 211.4
click at [1073, 202] on div "Mark V8" at bounding box center [730, 261] width 1460 height 354
